Goal: Entertainment & Leisure: Consume media (video, audio)

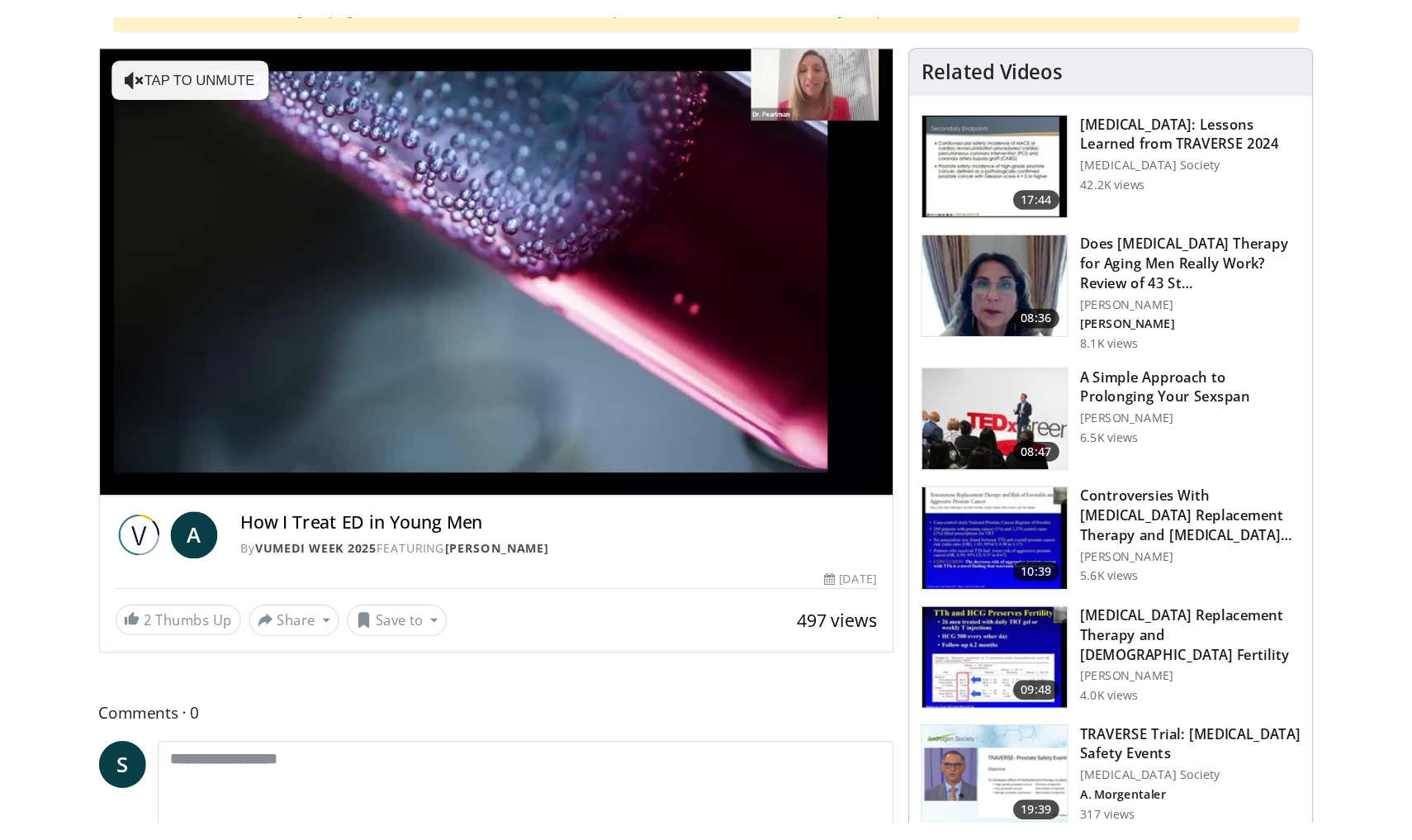
scroll to position [156, 0]
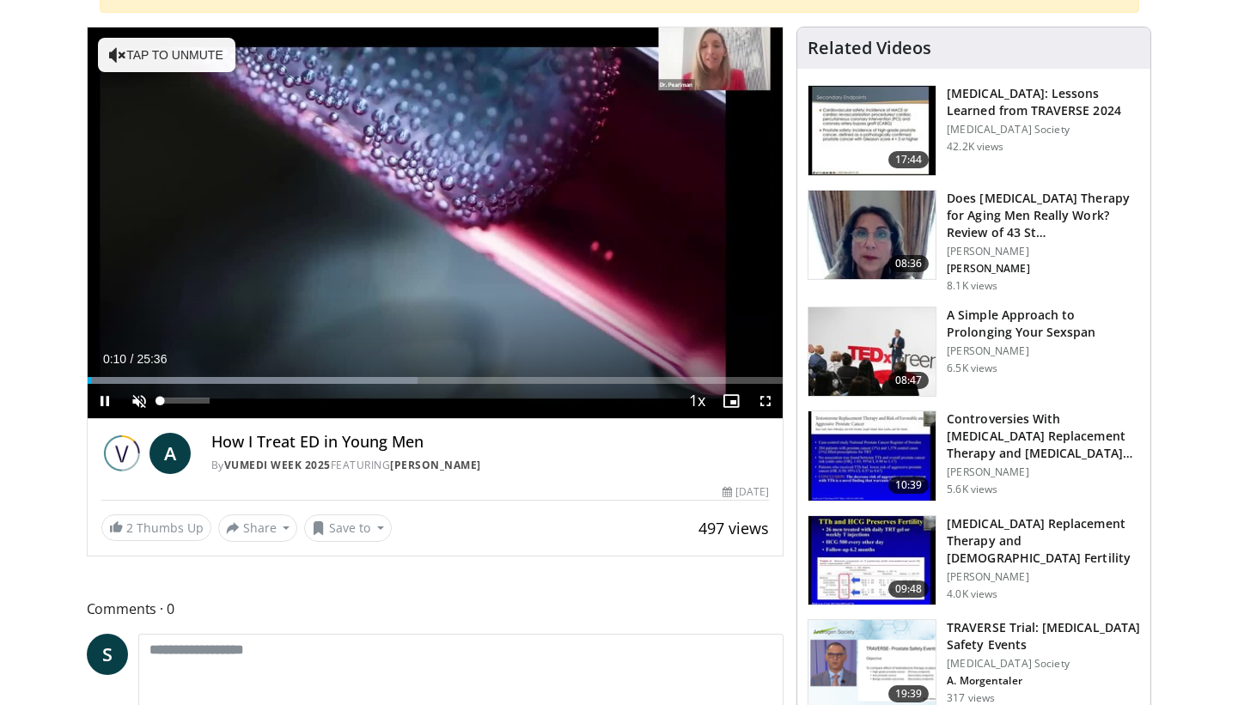
click at [137, 404] on span "Video Player" at bounding box center [139, 401] width 34 height 34
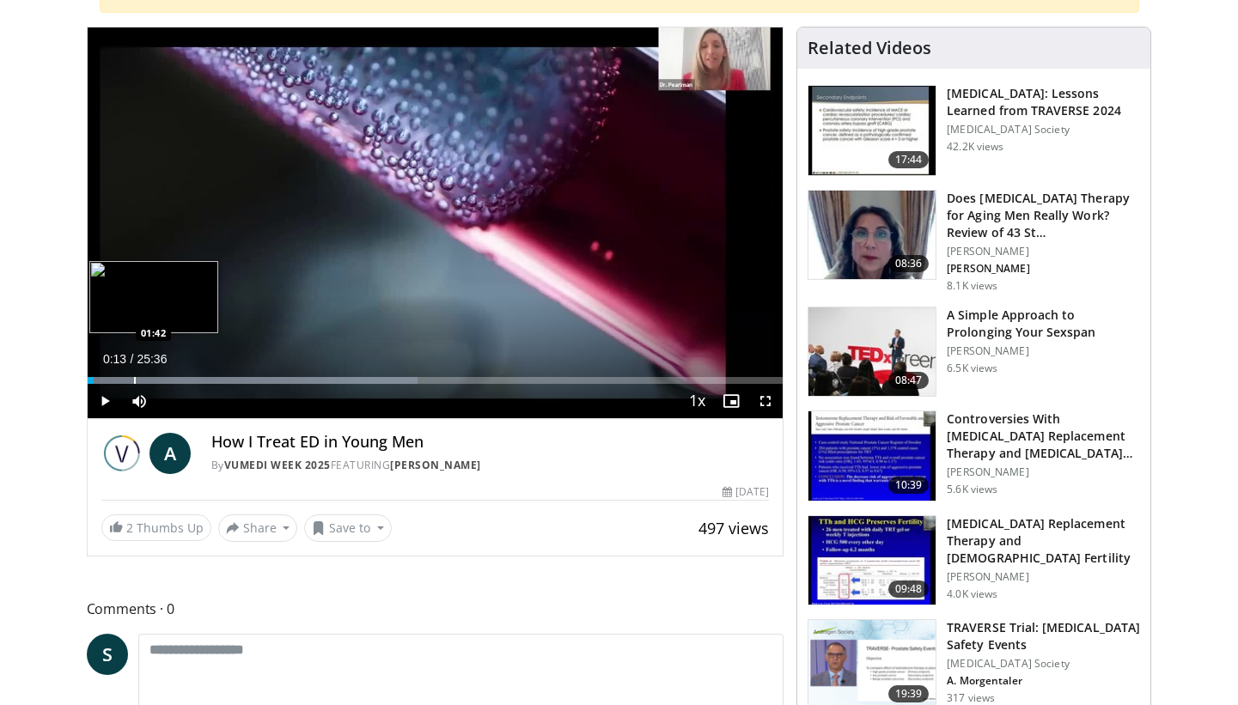
click at [134, 378] on div "Progress Bar" at bounding box center [135, 380] width 2 height 7
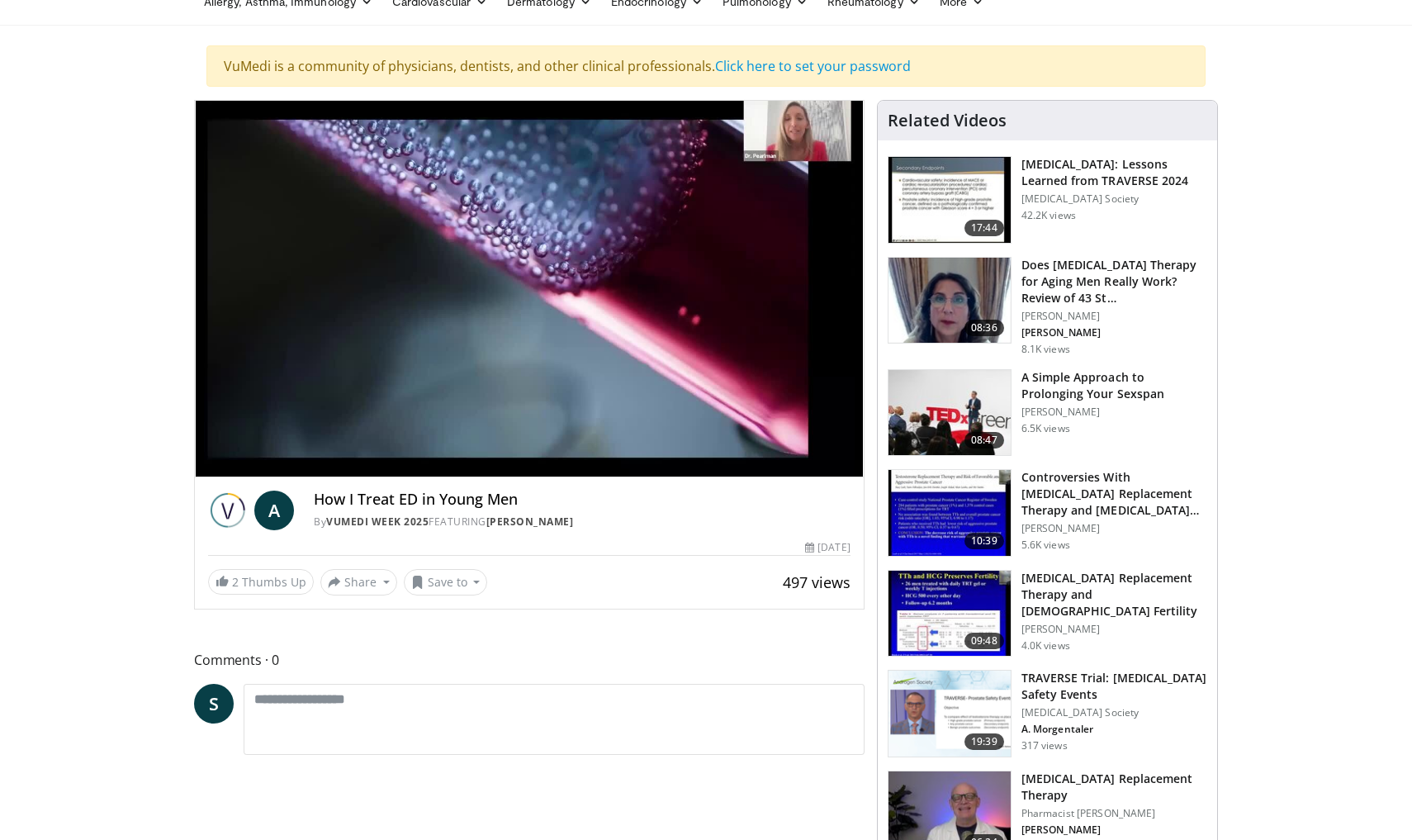
scroll to position [84, 0]
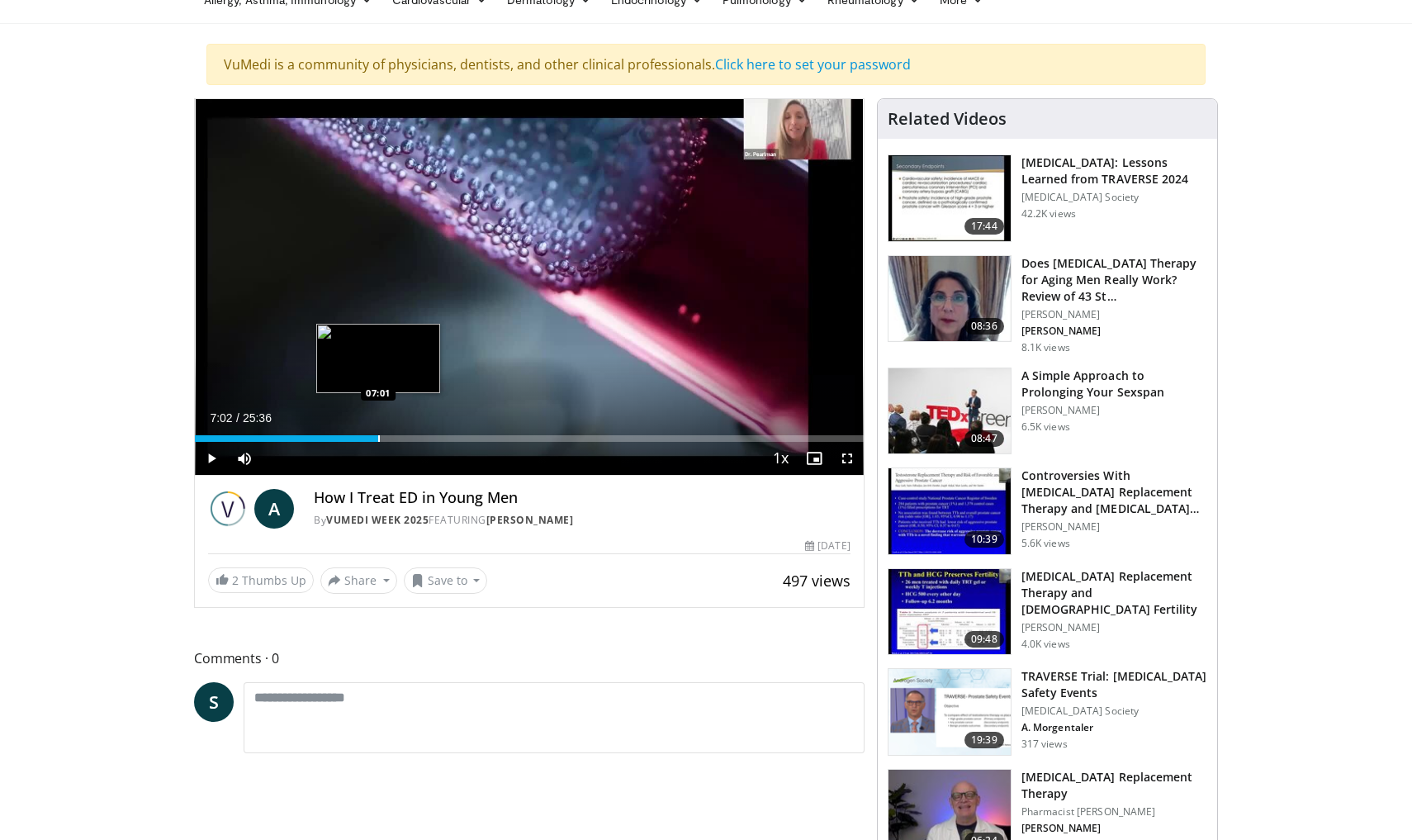
drag, startPoint x: 262, startPoint y: 440, endPoint x: 379, endPoint y: 426, distance: 117.8
click at [379, 426] on div "Loaded : 0.00% 07:02 07:01" at bounding box center [530, 433] width 669 height 15
click at [384, 442] on div "Current Time 7:07 / Duration 25:36 Pause Skip Backward Skip Forward Mute 0% Loa…" at bounding box center [530, 458] width 669 height 33
drag, startPoint x: 384, startPoint y: 438, endPoint x: 428, endPoint y: 440, distance: 44.0
click at [428, 440] on div "Progress Bar" at bounding box center [429, 438] width 2 height 7
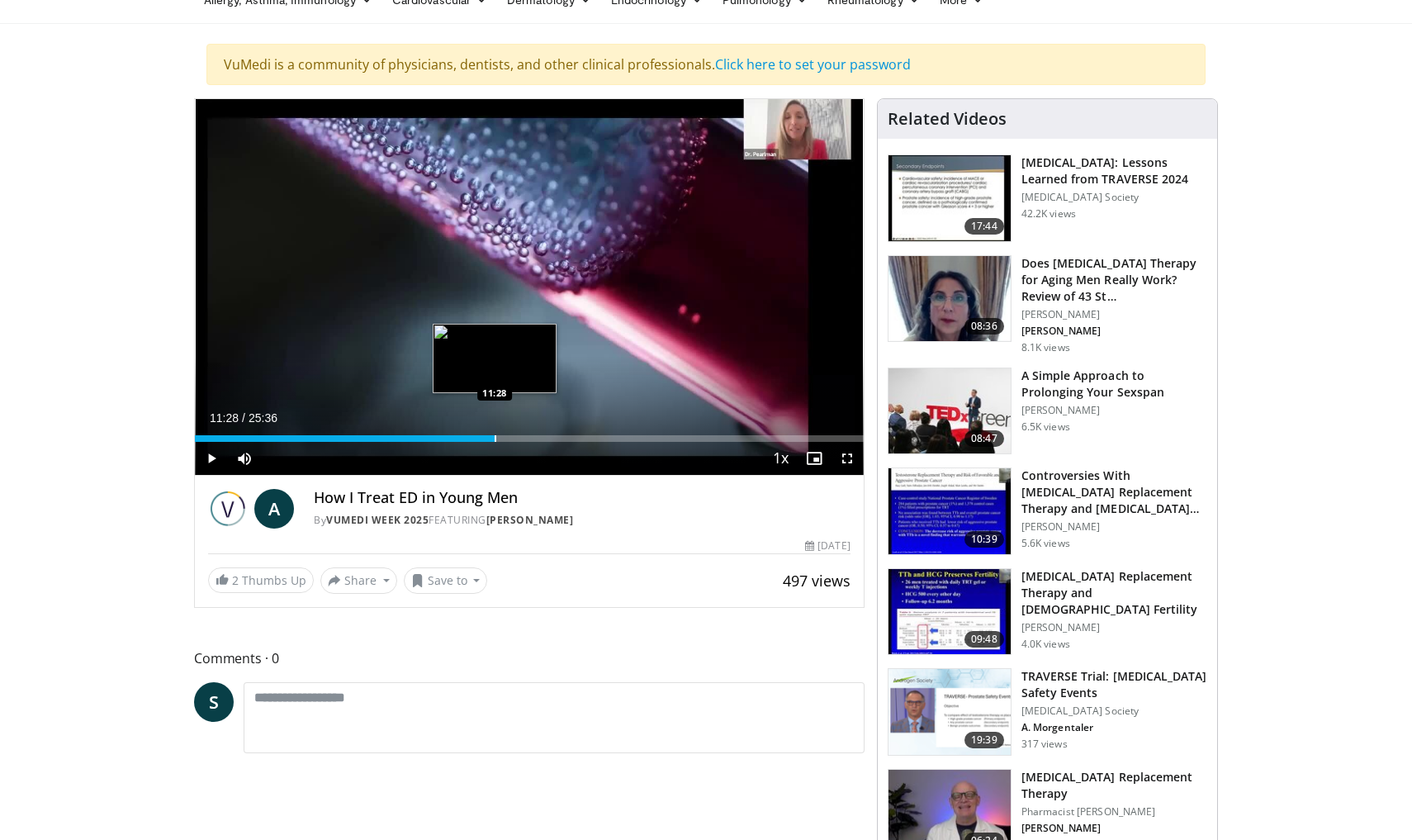
drag, startPoint x: 433, startPoint y: 436, endPoint x: 495, endPoint y: 435, distance: 62.0
click at [495, 435] on div "Progress Bar" at bounding box center [496, 438] width 2 height 7
drag, startPoint x: 495, startPoint y: 435, endPoint x: 517, endPoint y: 433, distance: 22.1
click at [519, 433] on div "Loaded : 0.00% 12:23 12:23" at bounding box center [530, 433] width 669 height 15
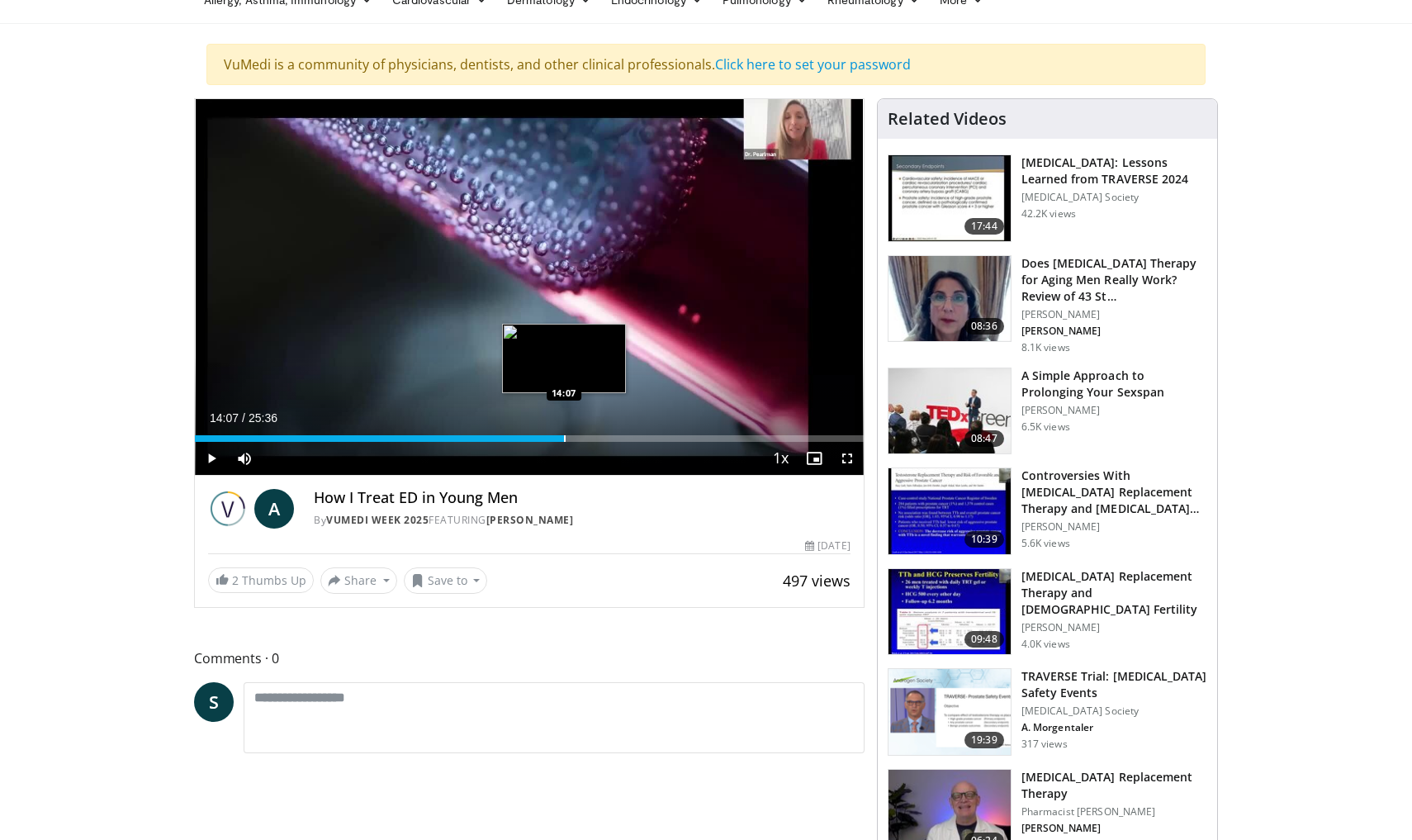
drag, startPoint x: 523, startPoint y: 441, endPoint x: 564, endPoint y: 441, distance: 41.0
click at [564, 441] on div "Progress Bar" at bounding box center [565, 438] width 2 height 7
drag, startPoint x: 572, startPoint y: 440, endPoint x: 619, endPoint y: 440, distance: 47.0
click at [619, 440] on div "Progress Bar" at bounding box center [620, 438] width 2 height 7
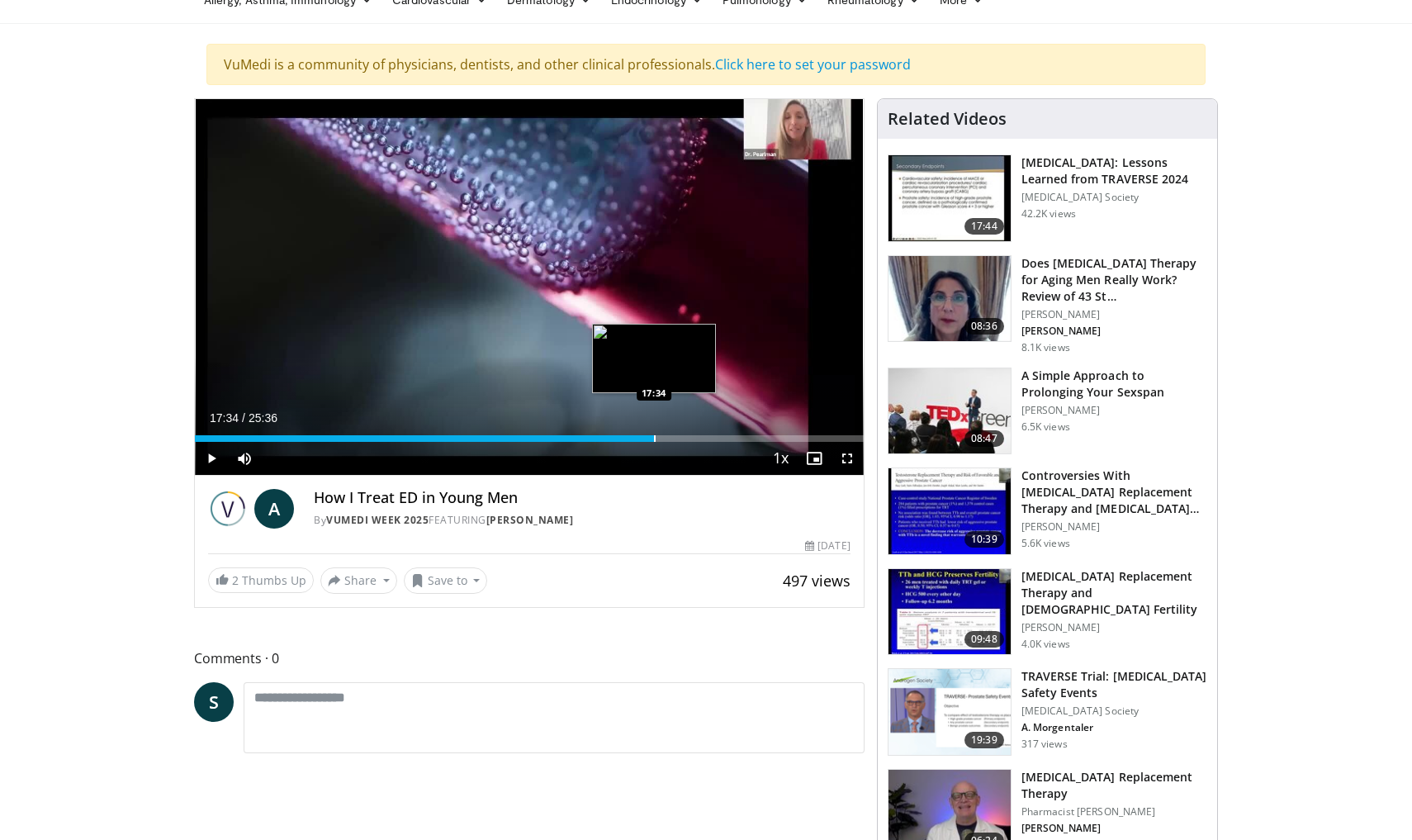
drag, startPoint x: 619, startPoint y: 440, endPoint x: 654, endPoint y: 437, distance: 35.1
click at [654, 437] on div "Progress Bar" at bounding box center [655, 438] width 2 height 7
drag, startPoint x: 656, startPoint y: 436, endPoint x: 678, endPoint y: 436, distance: 22.0
click at [680, 436] on div "Progress Bar" at bounding box center [681, 438] width 2 height 7
drag, startPoint x: 681, startPoint y: 436, endPoint x: 704, endPoint y: 433, distance: 23.2
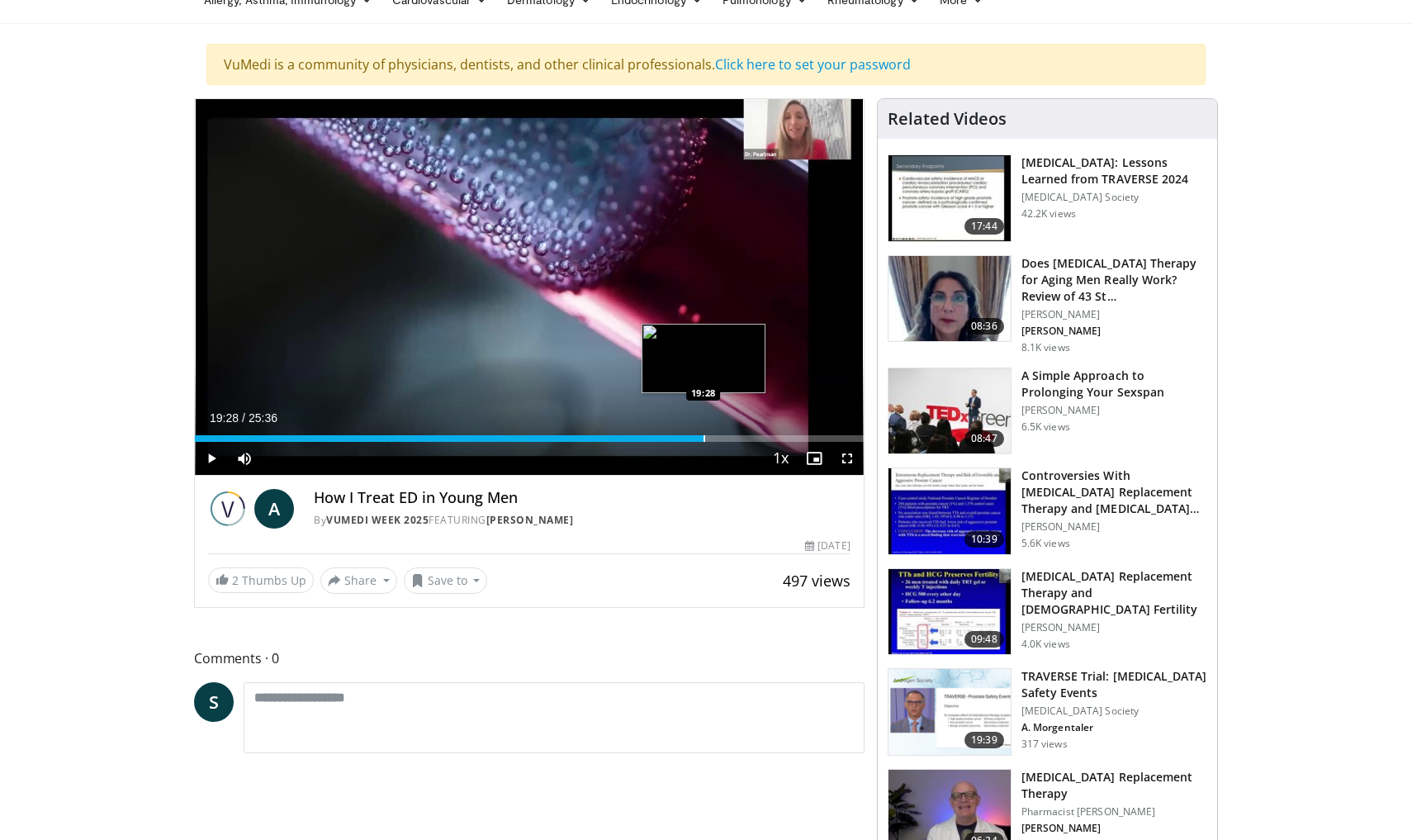
click at [704, 433] on div "Loaded : 76.19% 19:28 19:28" at bounding box center [530, 433] width 669 height 15
click at [850, 457] on span "Video Player" at bounding box center [847, 458] width 33 height 33
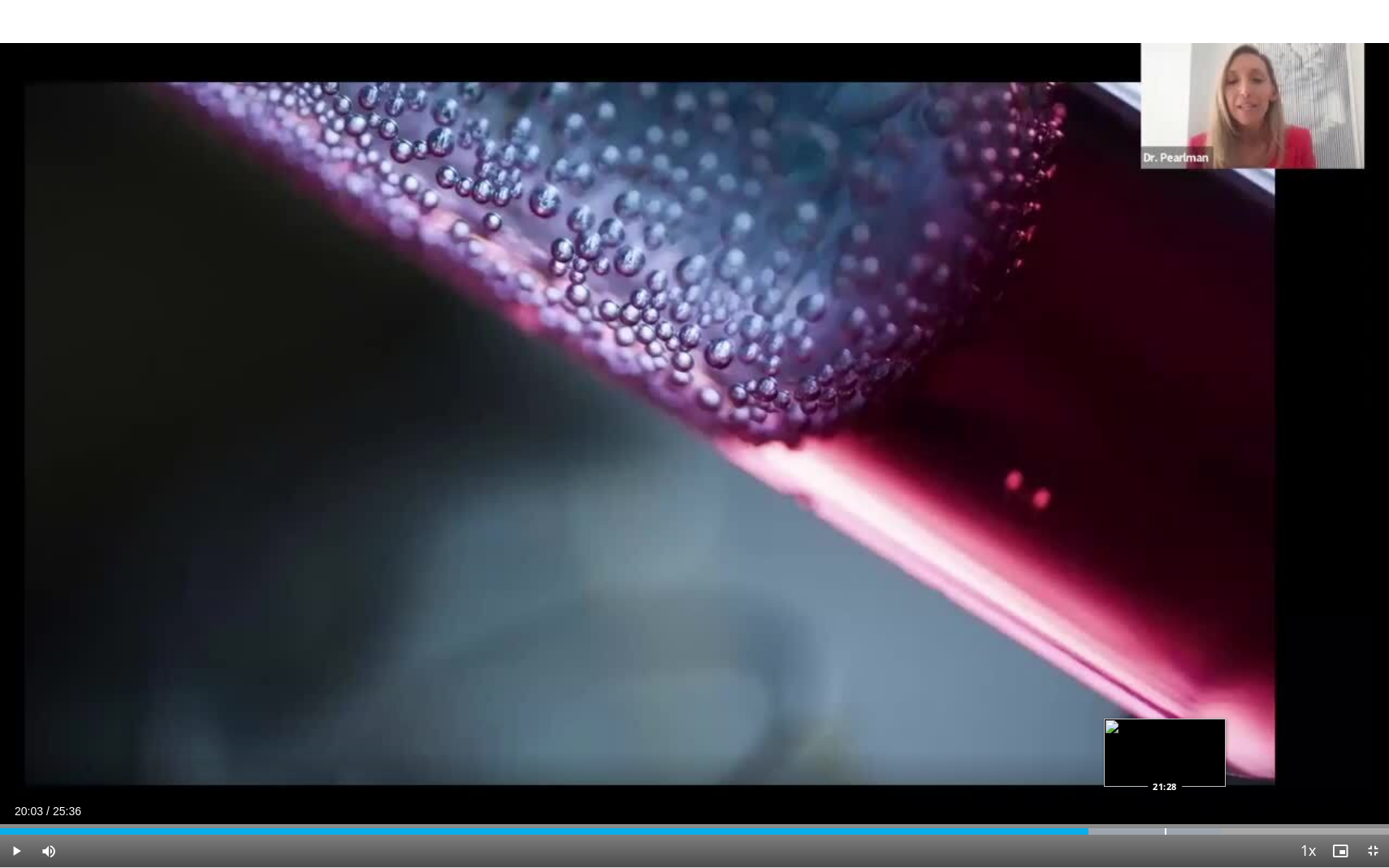
click at [1165, 667] on div "Progress Bar" at bounding box center [1166, 831] width 2 height 7
click at [1170, 667] on div "Loaded : 99.99% 22:09 22:09" at bounding box center [694, 827] width 1389 height 15
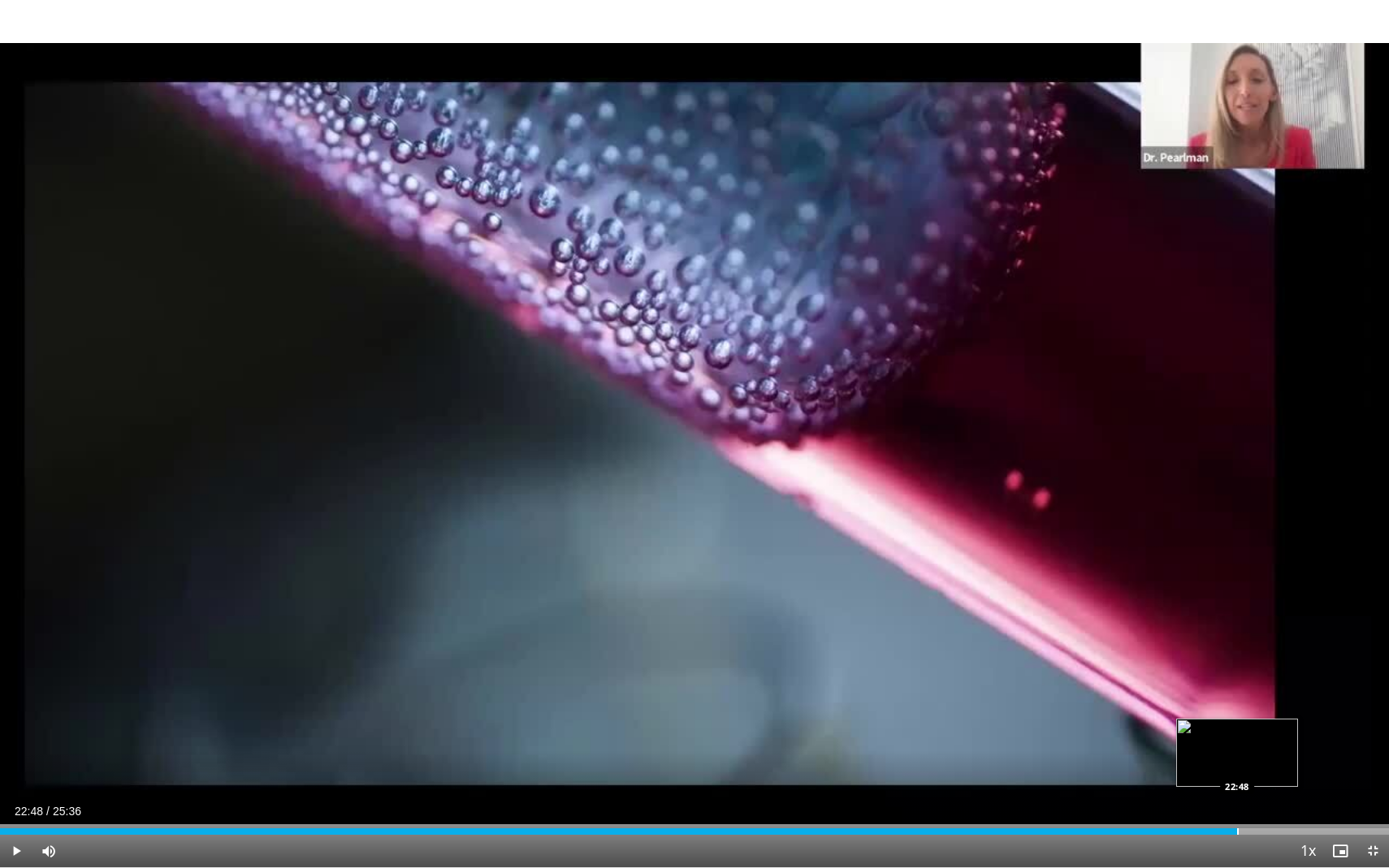
drag, startPoint x: 1203, startPoint y: 830, endPoint x: 1236, endPoint y: 830, distance: 33.0
click at [1170, 667] on div "Loaded : 0.00% 22:48 22:48" at bounding box center [694, 831] width 1389 height 7
drag, startPoint x: 1240, startPoint y: 834, endPoint x: 1341, endPoint y: 839, distance: 101.1
click at [1170, 667] on div "Current Time 24:06 / Duration 25:36 Play Skip Backward Skip Forward Mute 0% Loa…" at bounding box center [694, 851] width 1389 height 32
